Goal: Check status: Check status

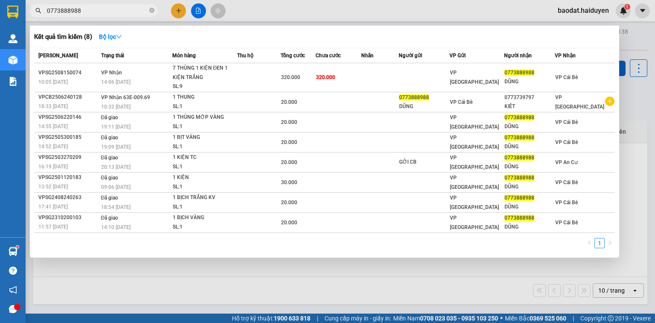
click at [148, 11] on span "0773888988" at bounding box center [94, 10] width 128 height 13
click at [150, 10] on icon "close-circle" at bounding box center [151, 10] width 5 height 5
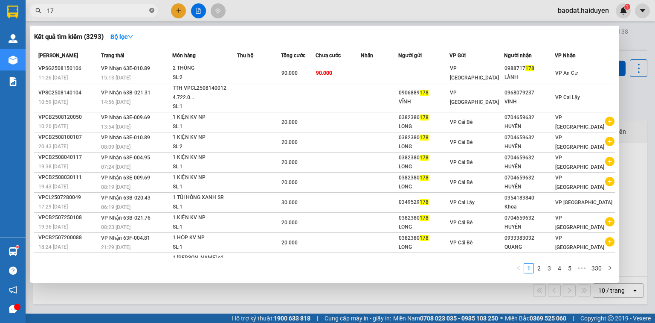
type input "1"
type input "trọng"
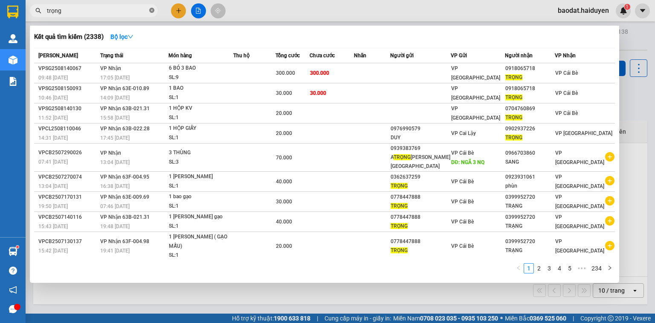
click at [151, 10] on icon "close-circle" at bounding box center [151, 10] width 5 height 5
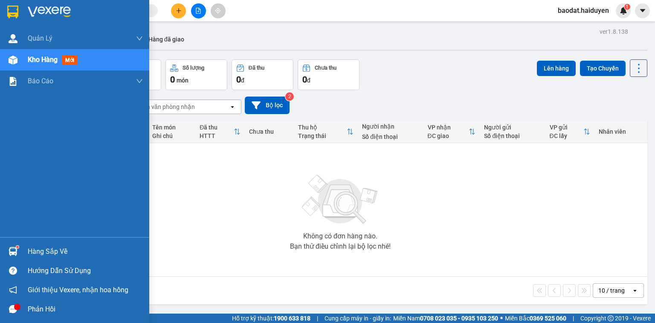
click at [25, 252] on div "Hàng sắp về" at bounding box center [74, 251] width 149 height 19
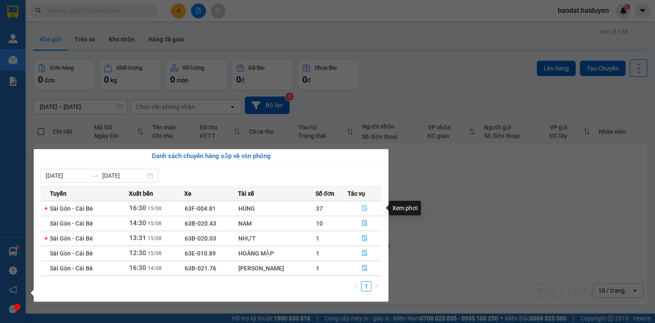
click at [367, 206] on icon "file-done" at bounding box center [365, 208] width 6 height 6
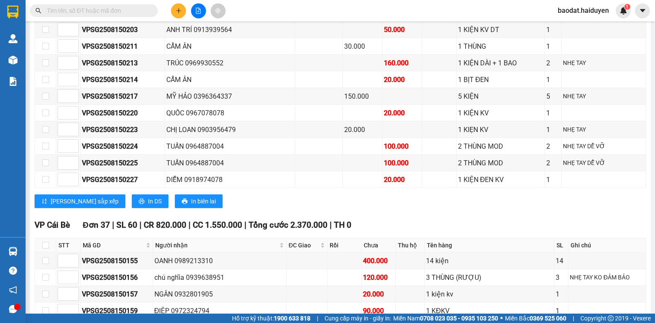
scroll to position [512, 0]
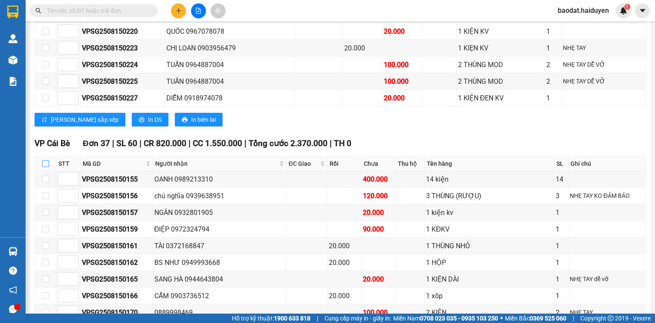
click at [47, 163] on input "checkbox" at bounding box center [45, 163] width 7 height 7
checkbox input "true"
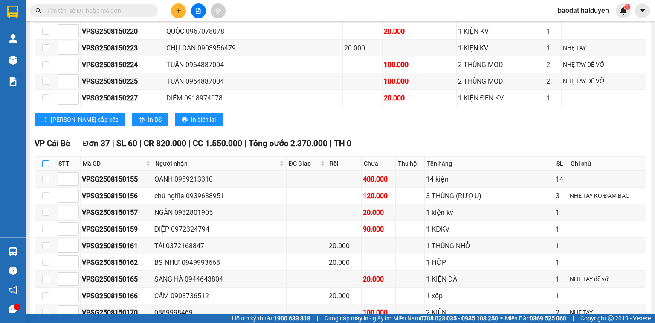
checkbox input "true"
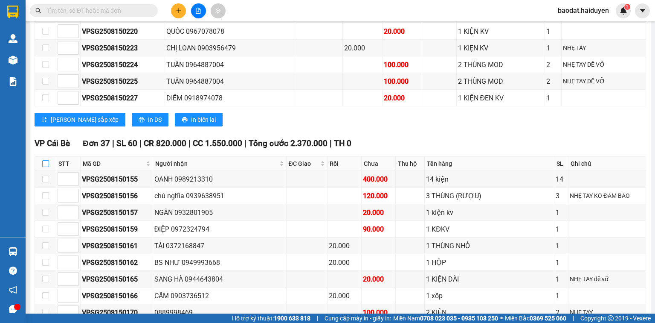
checkbox input "true"
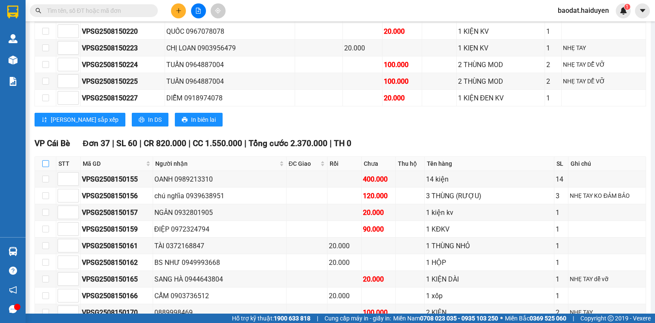
checkbox input "true"
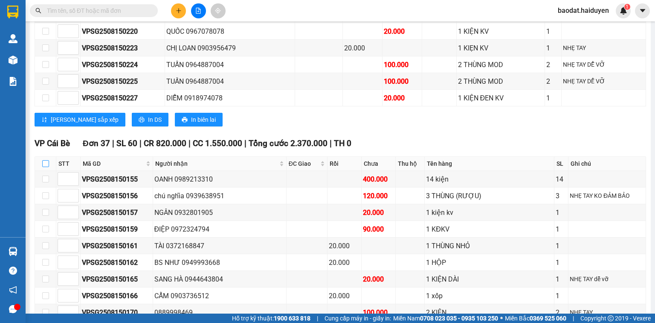
checkbox input "true"
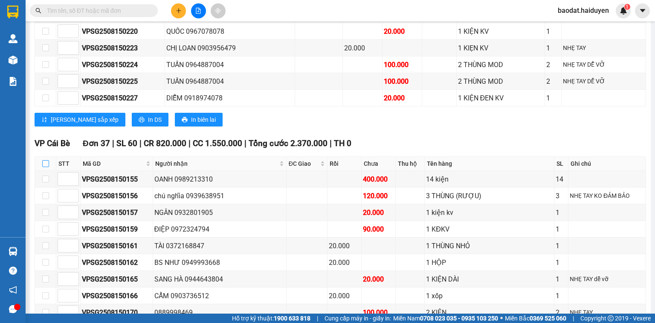
checkbox input "true"
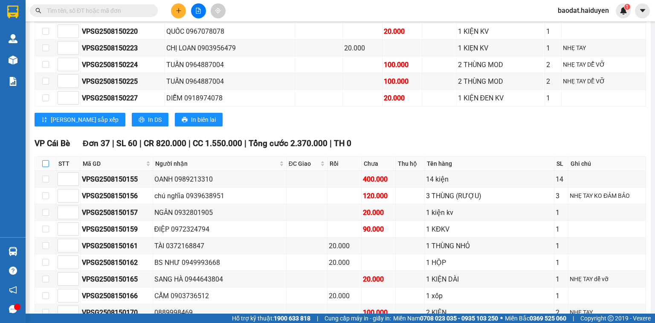
checkbox input "true"
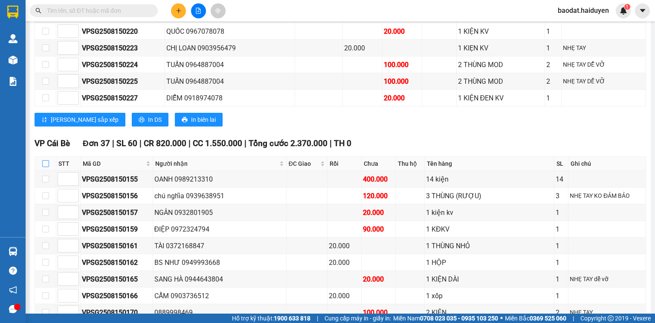
checkbox input "true"
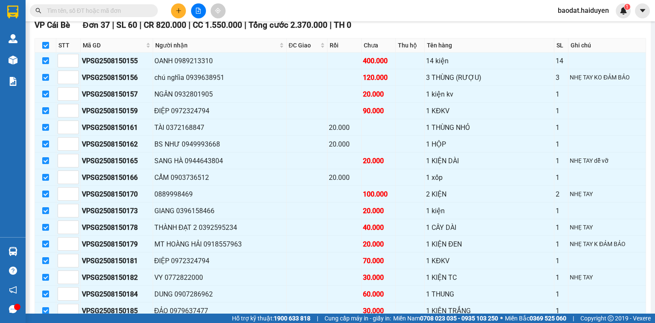
scroll to position [546, 0]
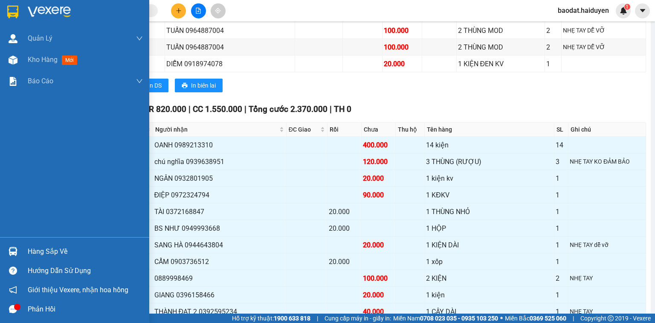
click at [61, 254] on div "Hàng sắp về" at bounding box center [85, 251] width 115 height 13
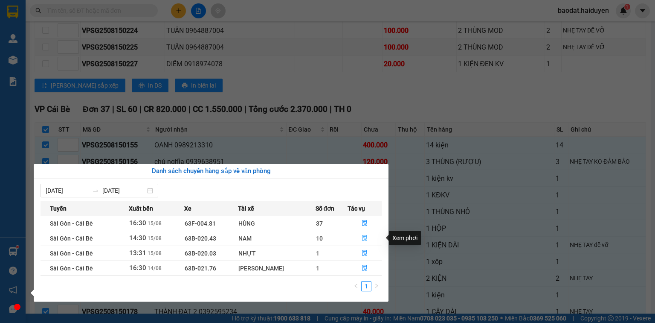
click at [364, 239] on icon "file-done" at bounding box center [365, 238] width 6 height 6
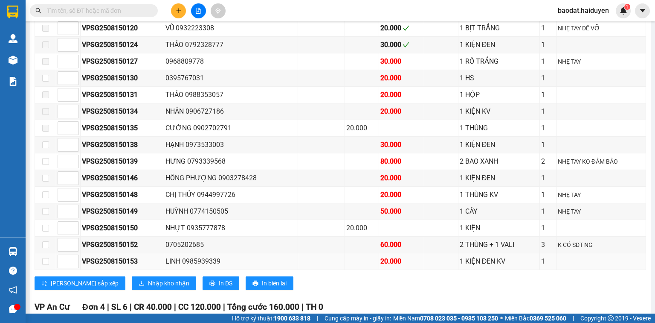
scroll to position [541, 0]
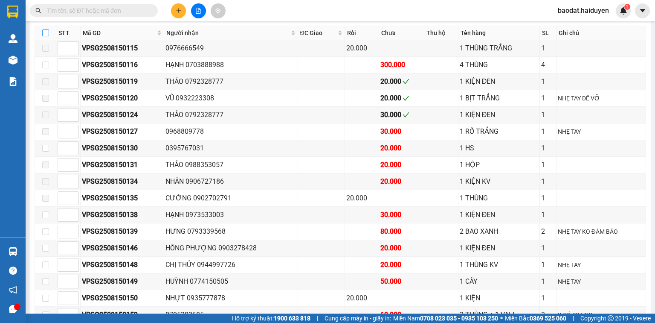
click at [47, 32] on input "checkbox" at bounding box center [45, 32] width 7 height 7
checkbox input "true"
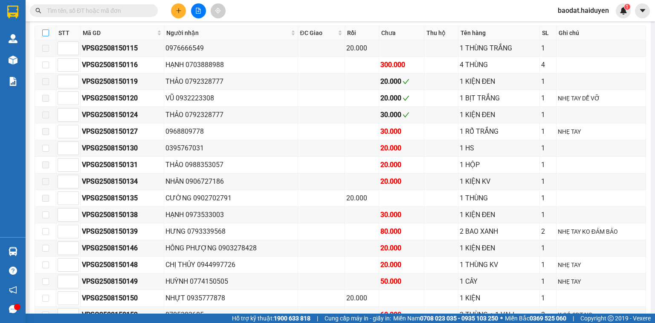
checkbox input "true"
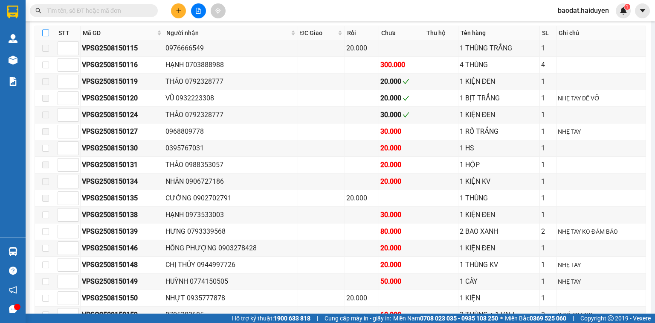
checkbox input "true"
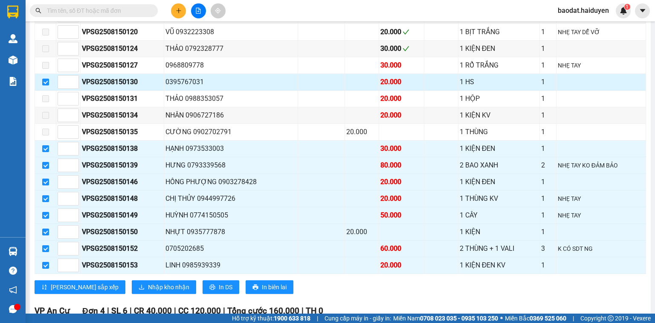
scroll to position [609, 0]
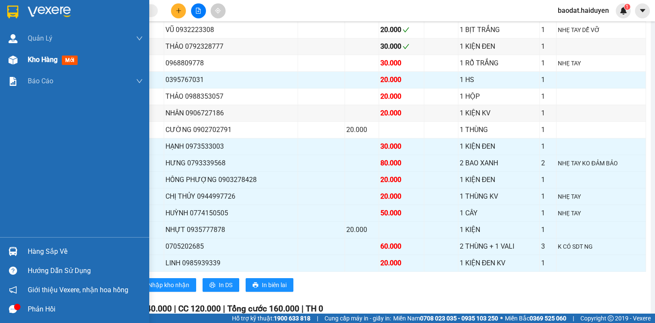
click at [40, 60] on span "Kho hàng" at bounding box center [43, 59] width 30 height 8
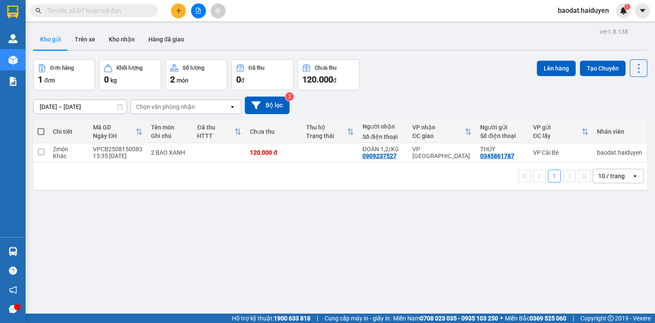
click at [118, 8] on input "text" at bounding box center [97, 10] width 101 height 9
click at [113, 11] on input "text" at bounding box center [97, 10] width 101 height 9
click at [196, 11] on icon "file-add" at bounding box center [198, 11] width 5 height 6
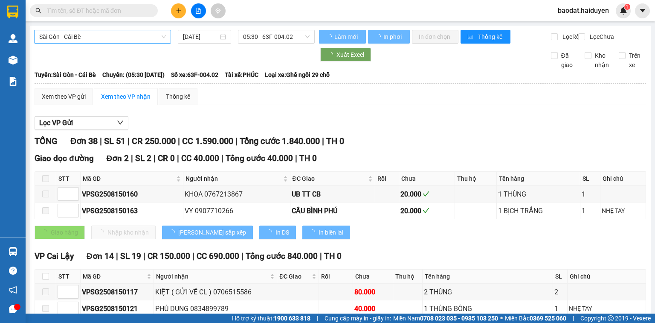
click at [96, 41] on span "Sài Gòn - Cái Bè" at bounding box center [102, 36] width 127 height 13
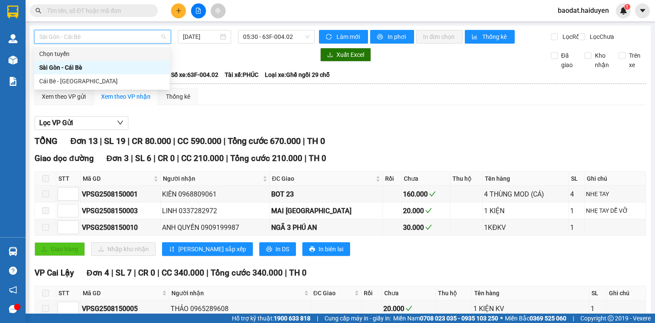
click at [64, 14] on input "text" at bounding box center [97, 10] width 101 height 9
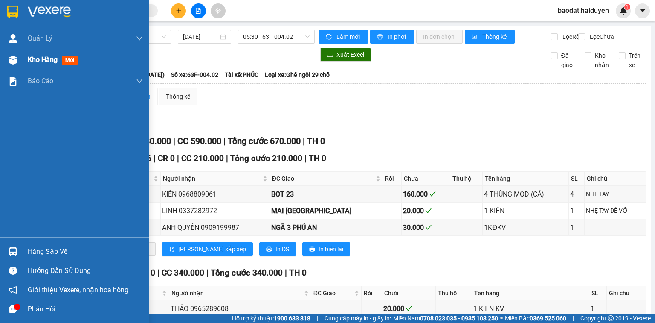
click at [35, 59] on span "Kho hàng" at bounding box center [43, 59] width 30 height 8
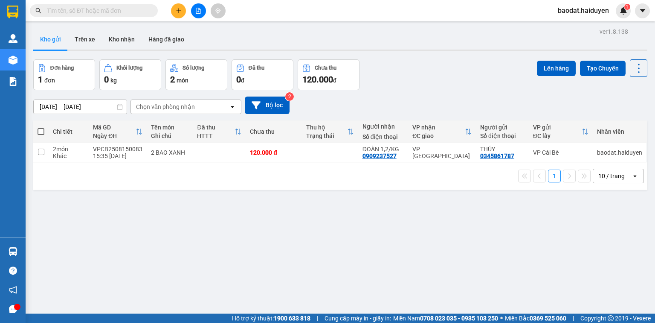
click at [101, 14] on input "text" at bounding box center [97, 10] width 101 height 9
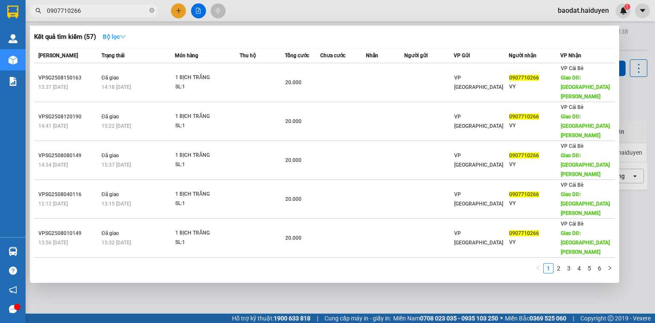
type input "0907710266"
click at [116, 38] on strong "Bộ lọc" at bounding box center [114, 36] width 23 height 7
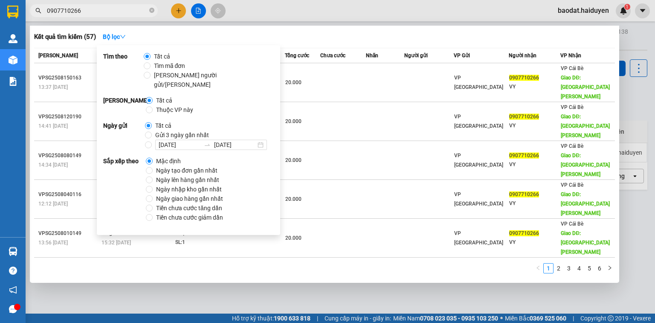
click at [145, 130] on label "Gửi 3 ngày gần nhất" at bounding box center [178, 134] width 67 height 9
click at [145, 131] on input "Gửi 3 ngày gần nhất" at bounding box center [148, 134] width 7 height 7
radio input "true"
radio input "false"
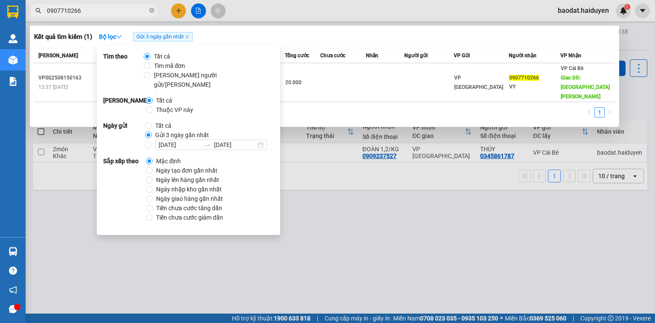
click at [114, 18] on div at bounding box center [327, 161] width 655 height 323
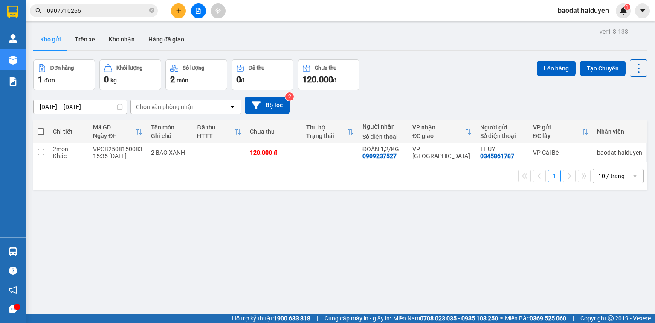
click at [104, 11] on input "0907710266" at bounding box center [97, 10] width 101 height 9
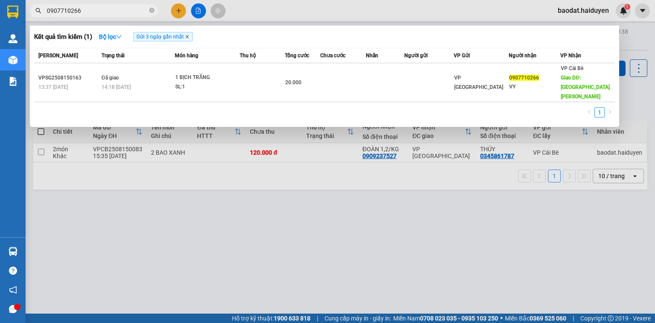
click at [189, 38] on icon "close" at bounding box center [187, 37] width 4 height 4
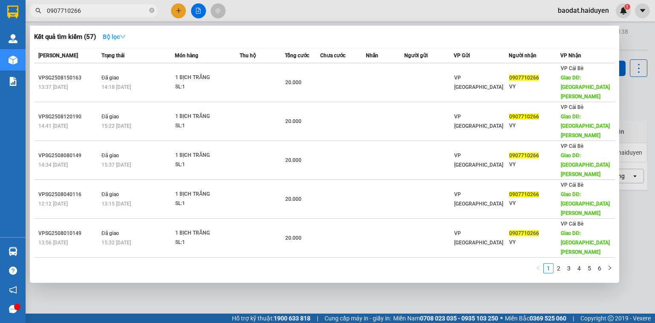
click at [114, 35] on strong "Bộ lọc" at bounding box center [114, 36] width 23 height 7
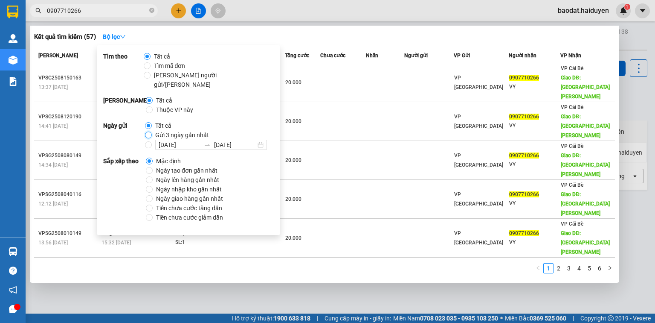
click at [147, 131] on input "Gửi 3 ngày gần nhất" at bounding box center [148, 134] width 7 height 7
radio input "true"
radio input "false"
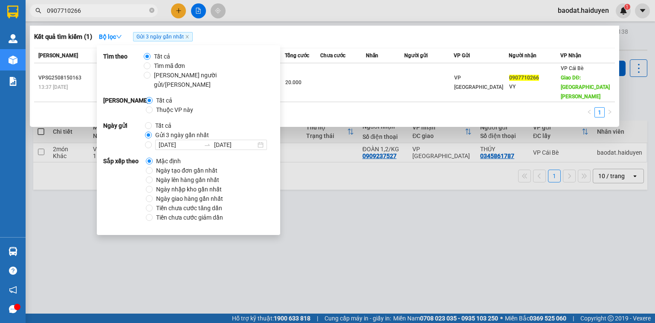
click at [107, 12] on input "0907710266" at bounding box center [97, 10] width 101 height 9
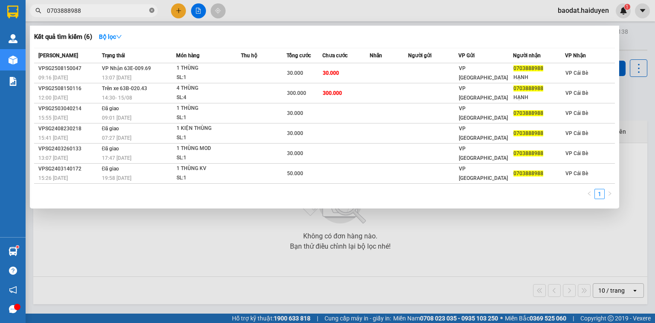
click at [152, 10] on icon "close-circle" at bounding box center [151, 10] width 5 height 5
